Goal: Task Accomplishment & Management: Complete application form

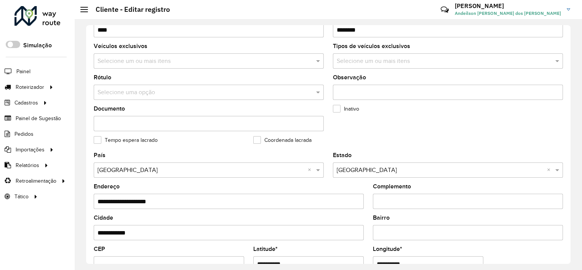
scroll to position [294, 0]
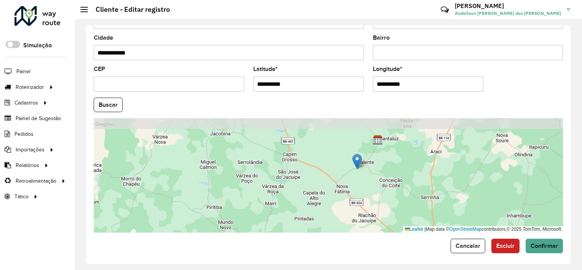
drag, startPoint x: 377, startPoint y: 149, endPoint x: 365, endPoint y: 172, distance: 26.1
click at [365, 172] on div "Leaflet | Map data © OpenStreetMap contributors,© 2025 TomTom, Microsoft" at bounding box center [328, 175] width 469 height 114
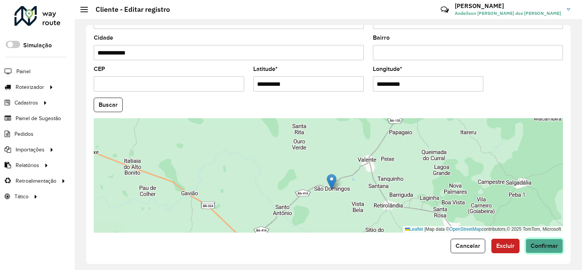
click at [540, 242] on span "Confirmar" at bounding box center [544, 245] width 27 height 6
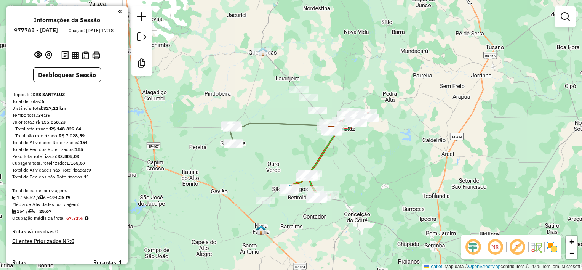
drag, startPoint x: 329, startPoint y: 88, endPoint x: 336, endPoint y: 97, distance: 10.9
click at [336, 97] on div "Janela de atendimento Grade de atendimento Capacidade Transportadoras Veículos …" at bounding box center [291, 135] width 582 height 270
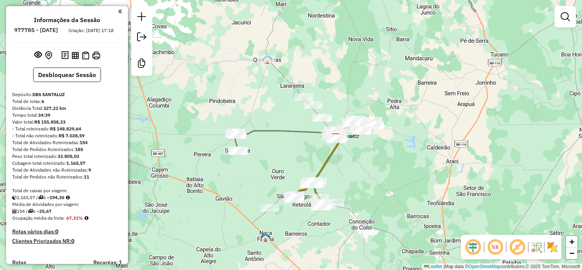
click at [336, 98] on div "Janela de atendimento Grade de atendimento Capacidade Transportadoras Veículos …" at bounding box center [291, 135] width 582 height 270
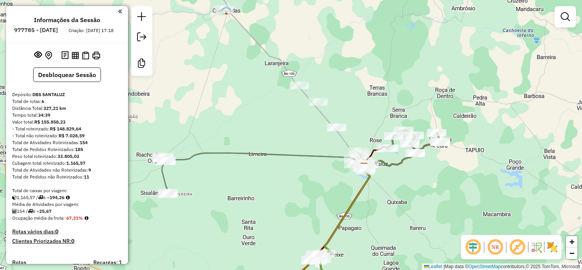
drag, startPoint x: 333, startPoint y: 97, endPoint x: 361, endPoint y: 85, distance: 30.8
click at [361, 85] on div "Janela de atendimento Grade de atendimento Capacidade Transportadoras Veículos …" at bounding box center [291, 135] width 582 height 270
